Goal: Navigation & Orientation: Understand site structure

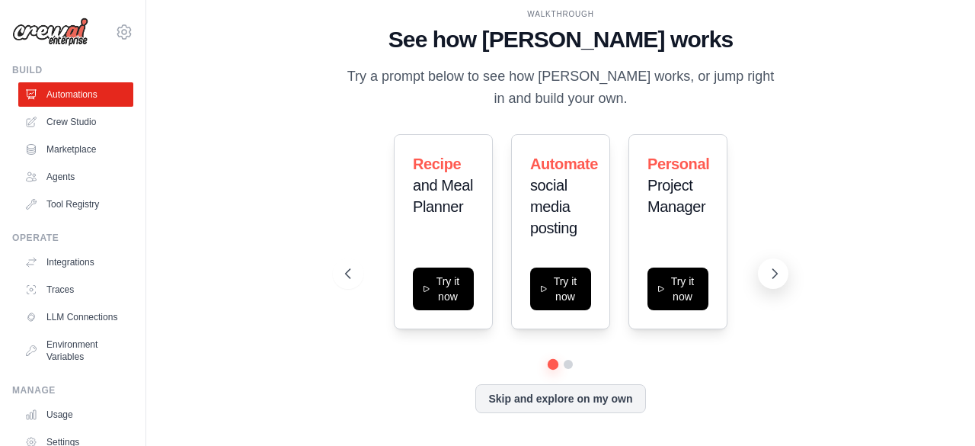
click at [772, 275] on icon at bounding box center [774, 273] width 15 height 15
click at [773, 276] on icon at bounding box center [774, 273] width 15 height 15
click at [573, 401] on button "Skip and explore on my own" at bounding box center [560, 396] width 170 height 29
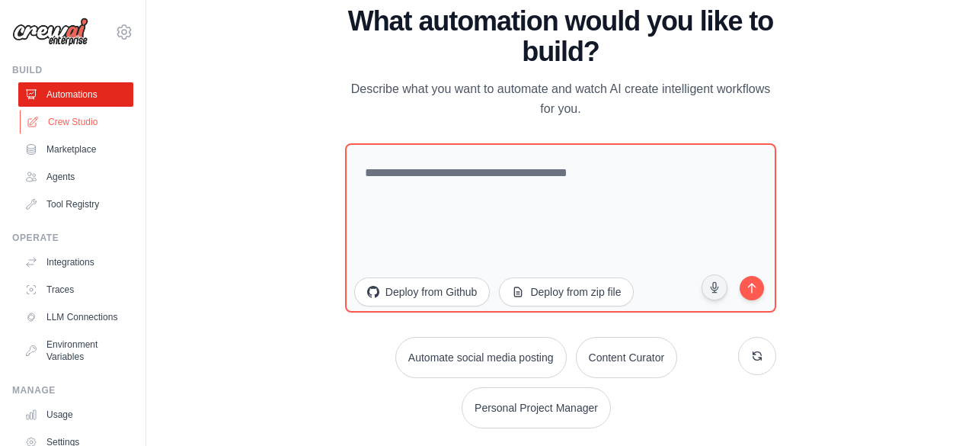
click at [87, 122] on link "Crew Studio" at bounding box center [77, 122] width 115 height 24
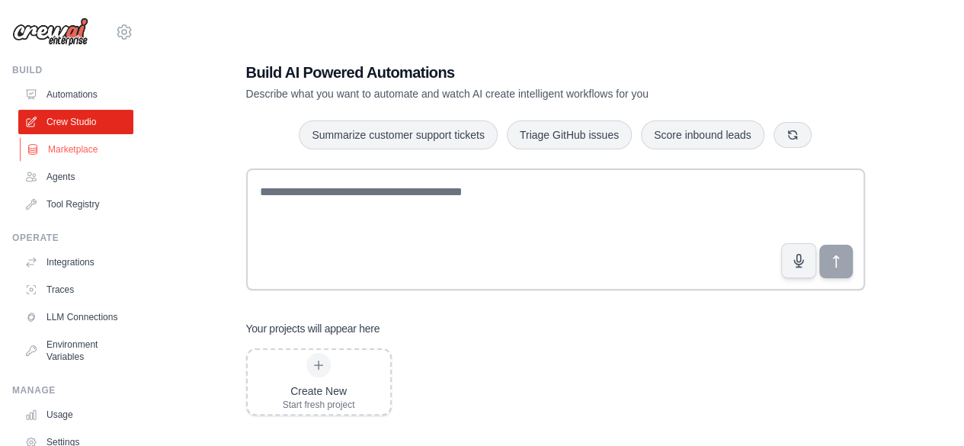
click at [83, 145] on link "Marketplace" at bounding box center [77, 149] width 115 height 24
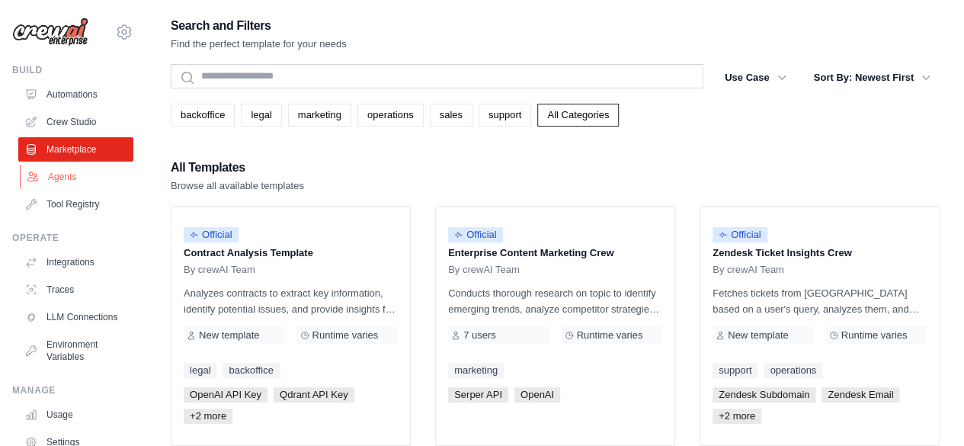
click at [66, 176] on link "Agents" at bounding box center [77, 177] width 115 height 24
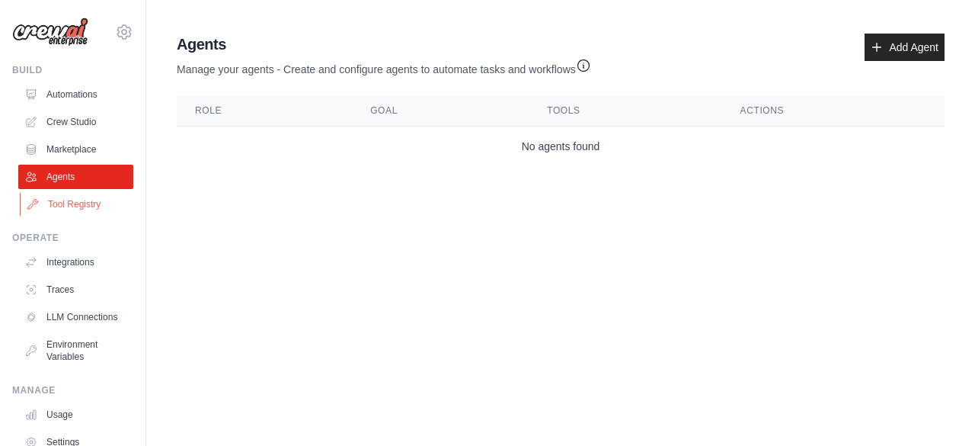
click at [72, 206] on link "Tool Registry" at bounding box center [77, 204] width 115 height 24
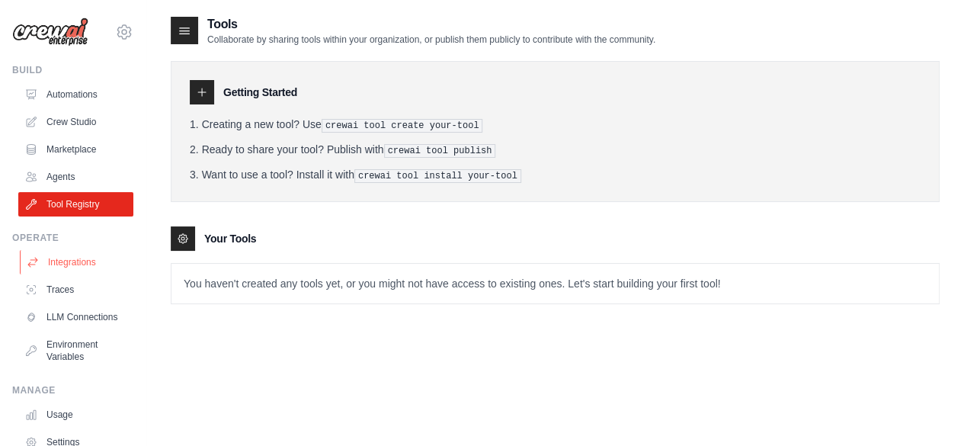
click at [77, 262] on link "Integrations" at bounding box center [77, 262] width 115 height 24
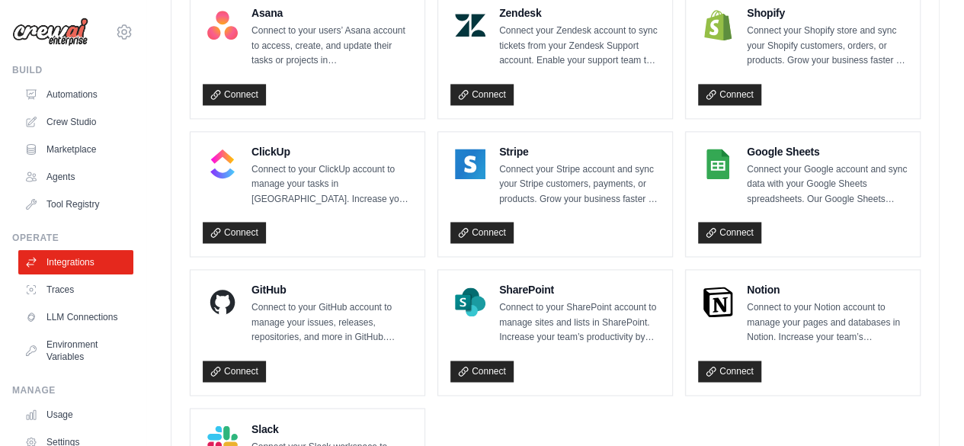
scroll to position [1161, 0]
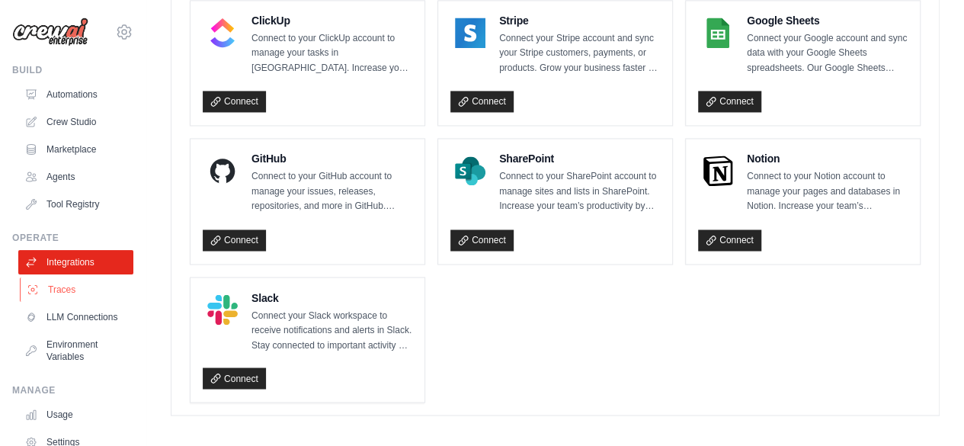
click at [66, 290] on link "Traces" at bounding box center [77, 289] width 115 height 24
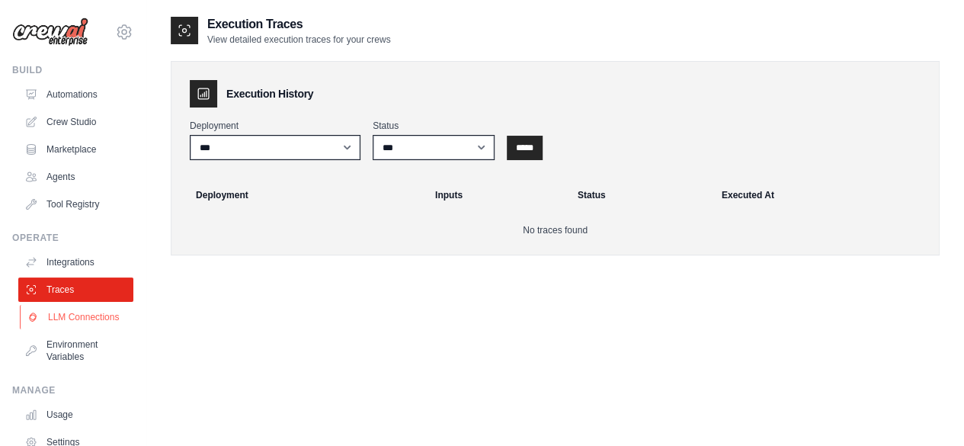
click at [61, 319] on link "LLM Connections" at bounding box center [77, 317] width 115 height 24
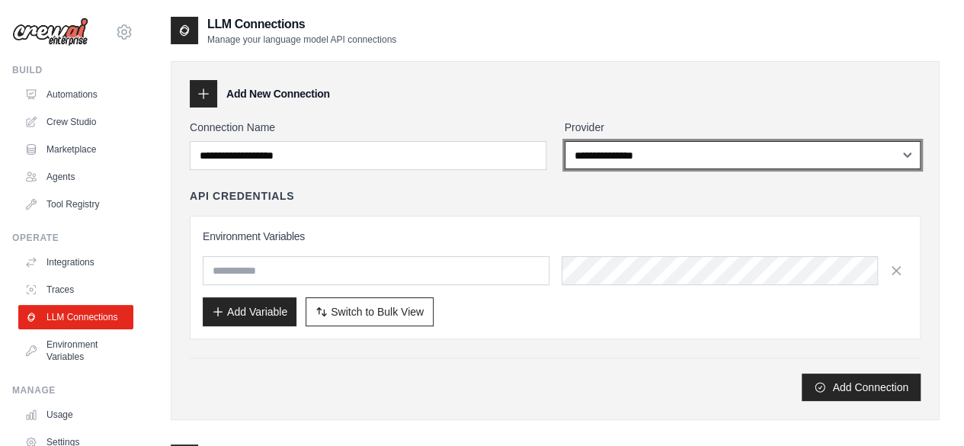
click at [658, 158] on select "**********" at bounding box center [742, 155] width 356 height 28
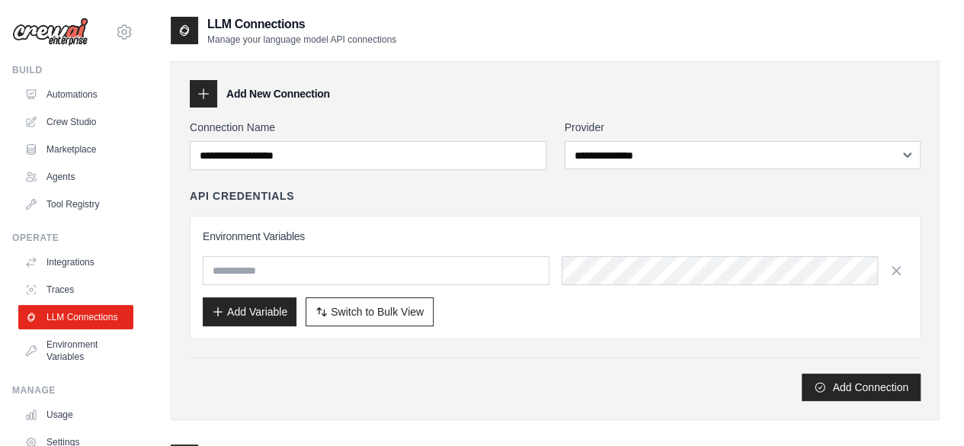
click at [670, 98] on div "Add New Connection" at bounding box center [555, 93] width 731 height 27
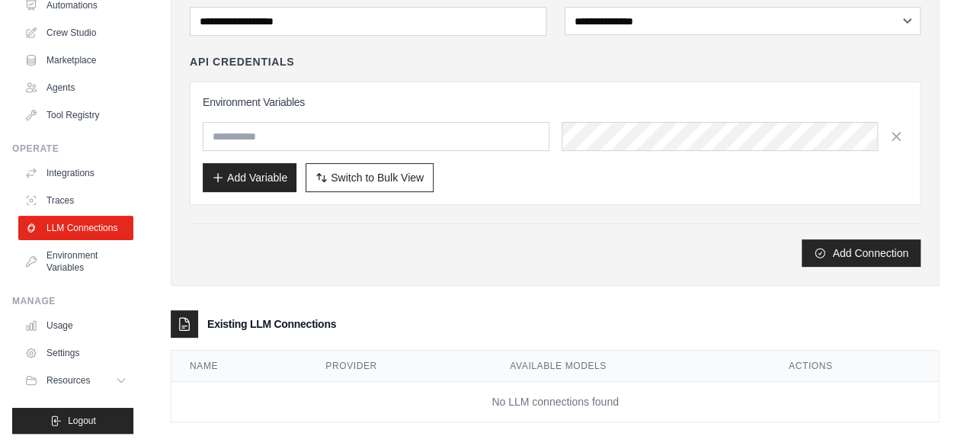
scroll to position [146, 0]
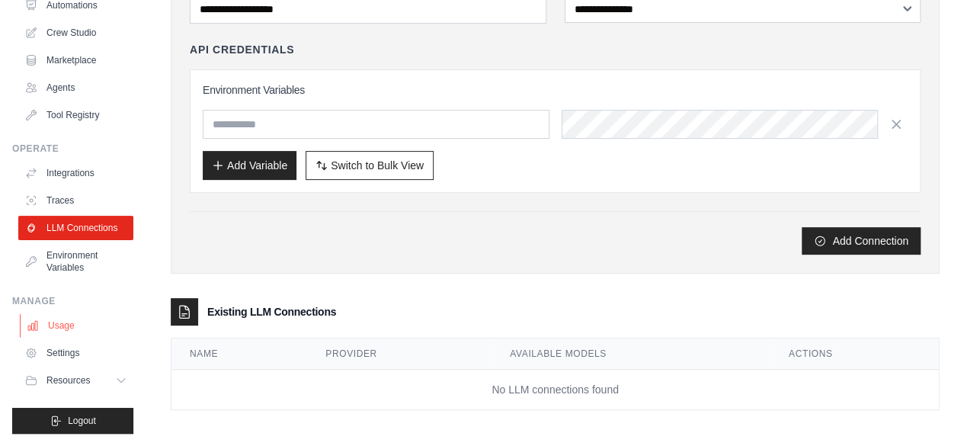
click at [66, 328] on link "Usage" at bounding box center [77, 325] width 115 height 24
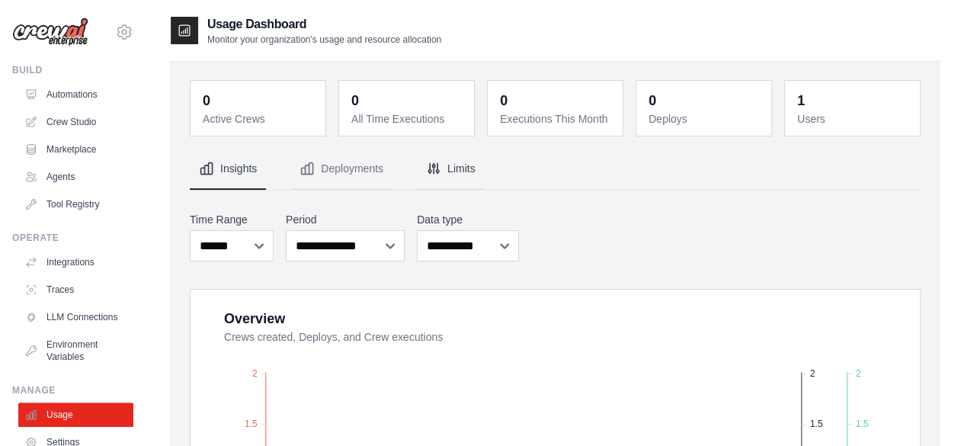
click at [456, 172] on button "Limits" at bounding box center [451, 169] width 68 height 41
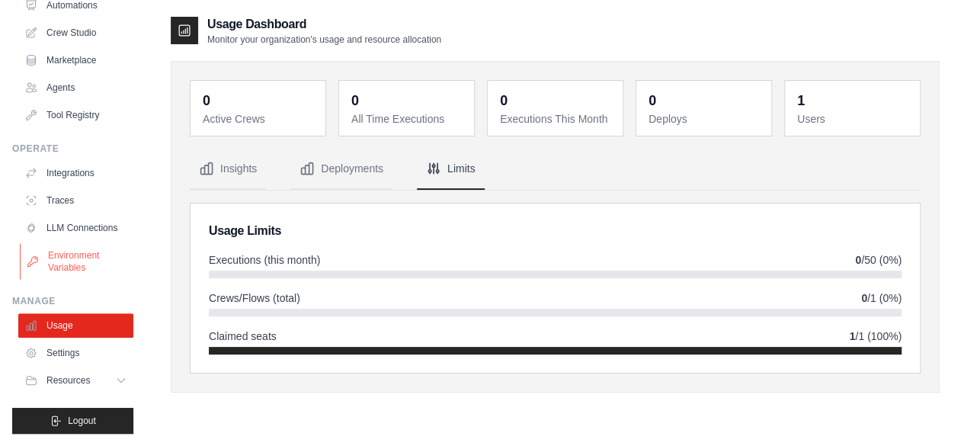
scroll to position [30, 0]
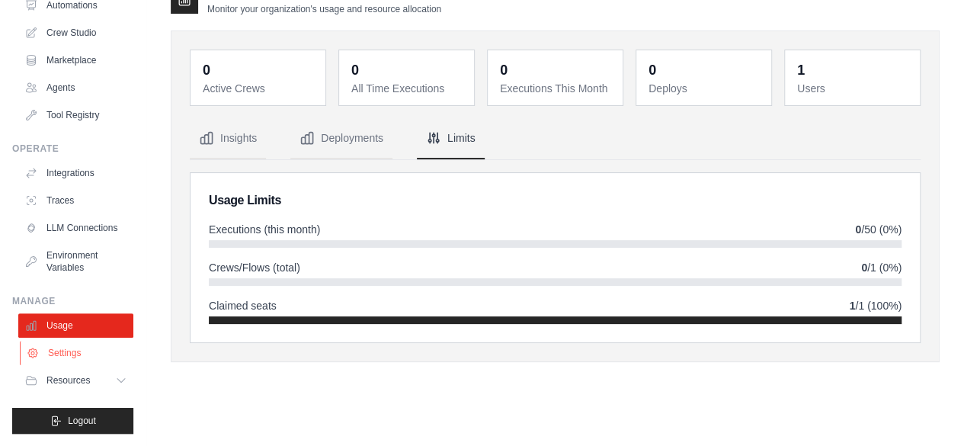
click at [75, 353] on link "Settings" at bounding box center [77, 352] width 115 height 24
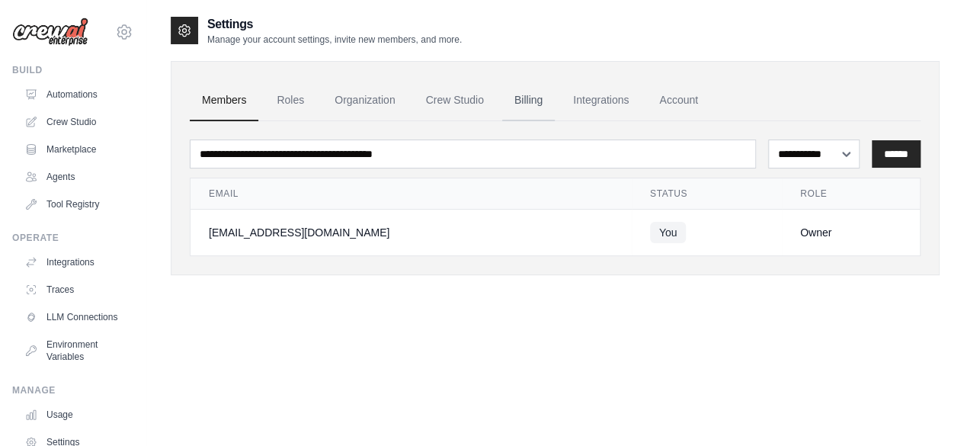
click at [526, 103] on link "Billing" at bounding box center [528, 100] width 53 height 41
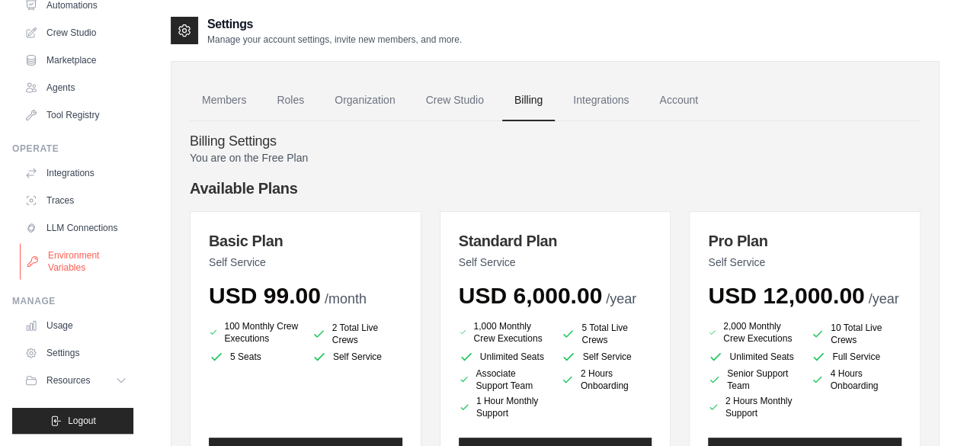
scroll to position [101, 0]
